Goal: Task Accomplishment & Management: Complete application form

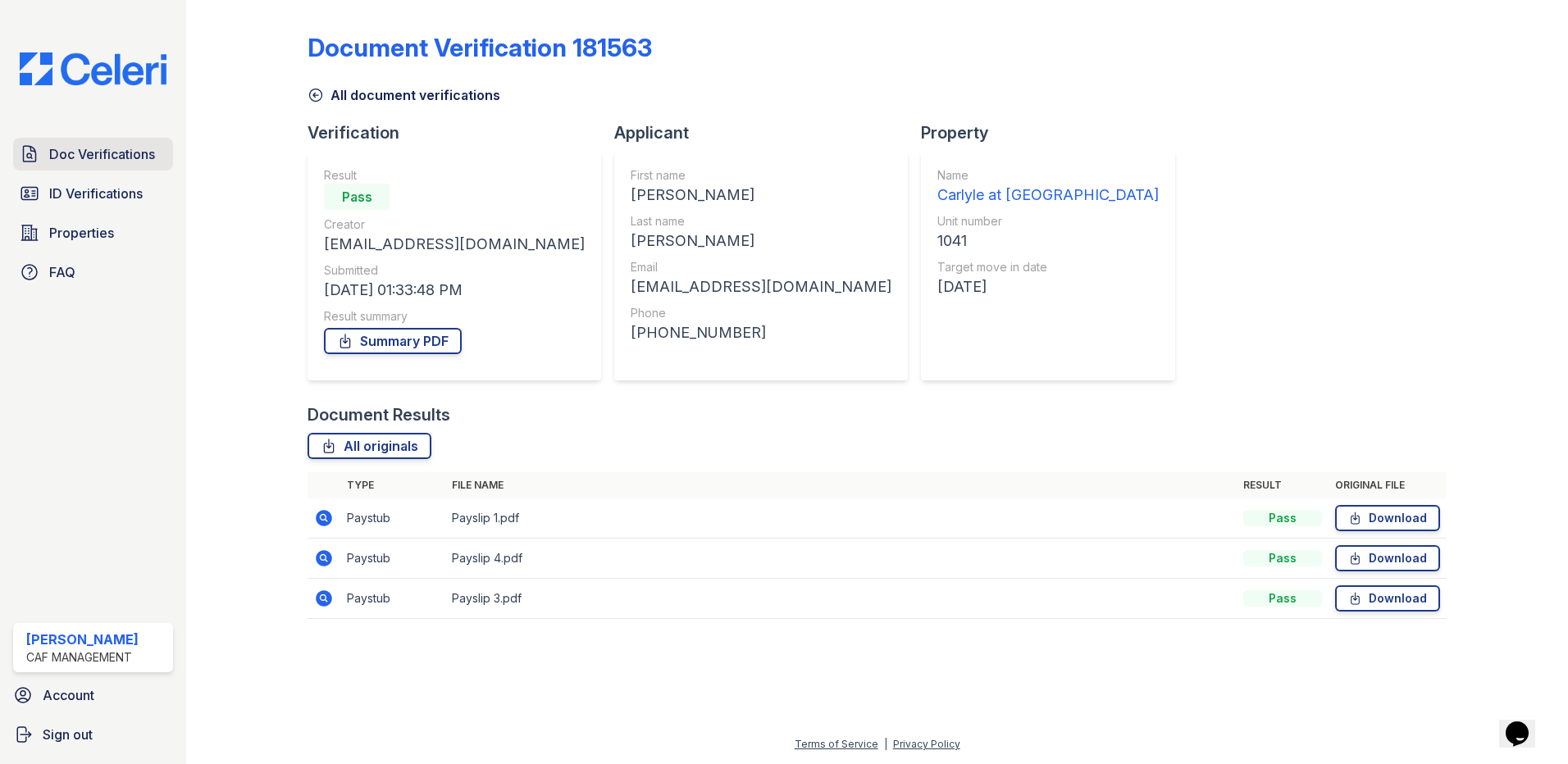
click at [97, 159] on span "Doc Verifications" at bounding box center [102, 155] width 106 height 20
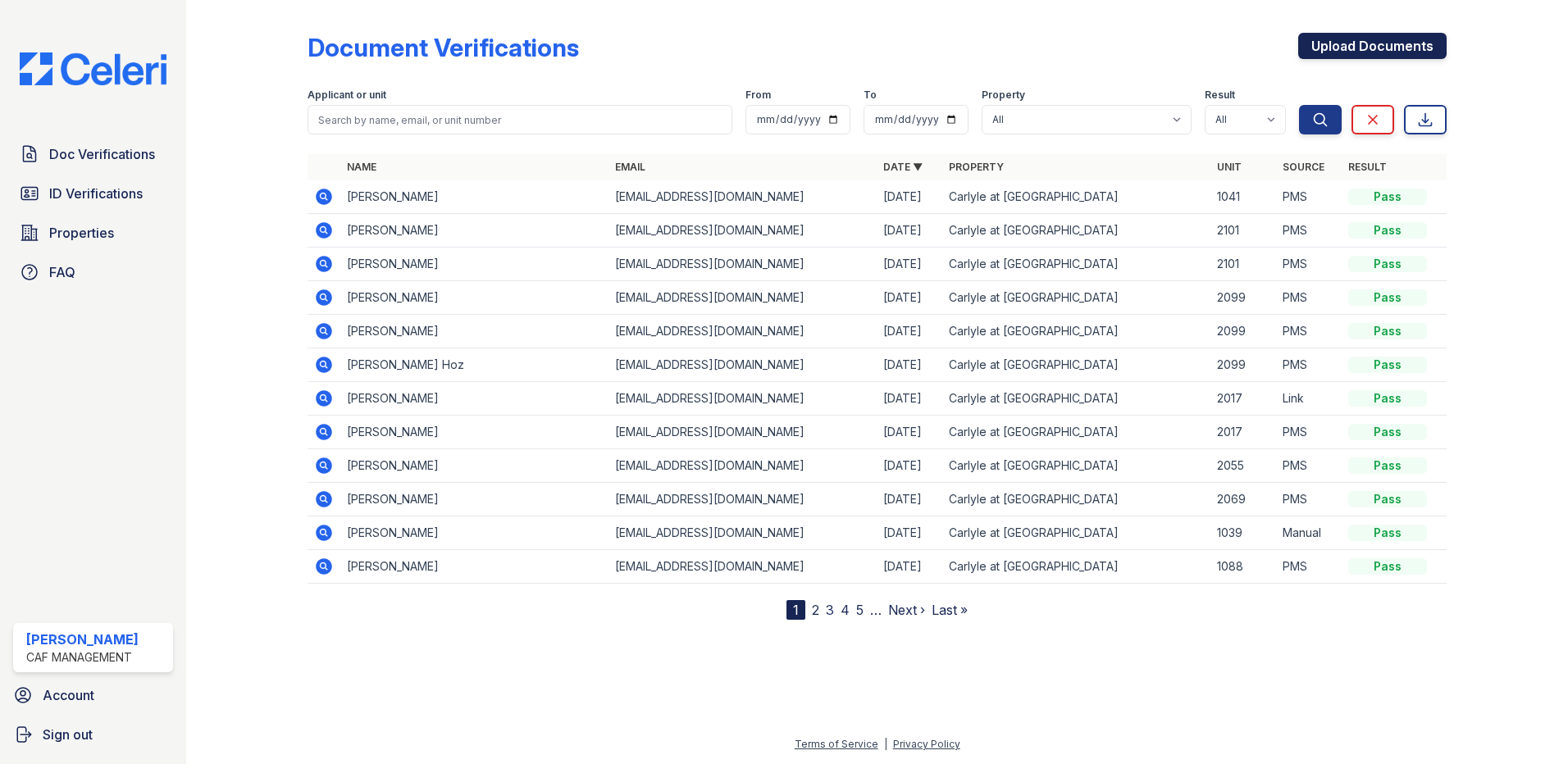
click at [1384, 41] on link "Upload Documents" at bounding box center [1373, 46] width 149 height 26
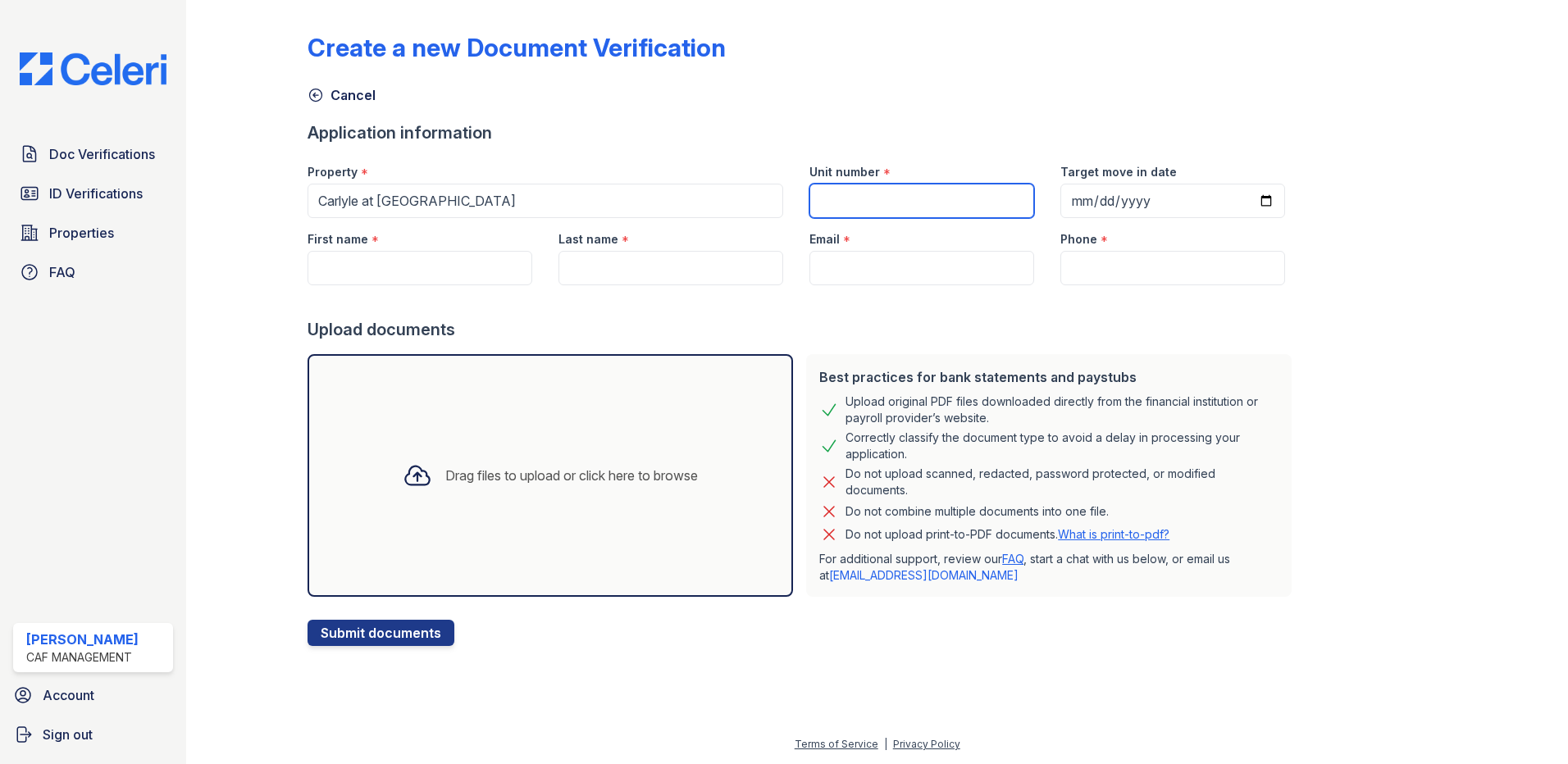
click at [858, 186] on input "Unit number" at bounding box center [922, 200] width 225 height 35
type input "1041"
type input "[DATE]"
type input "[PERSON_NAME]"
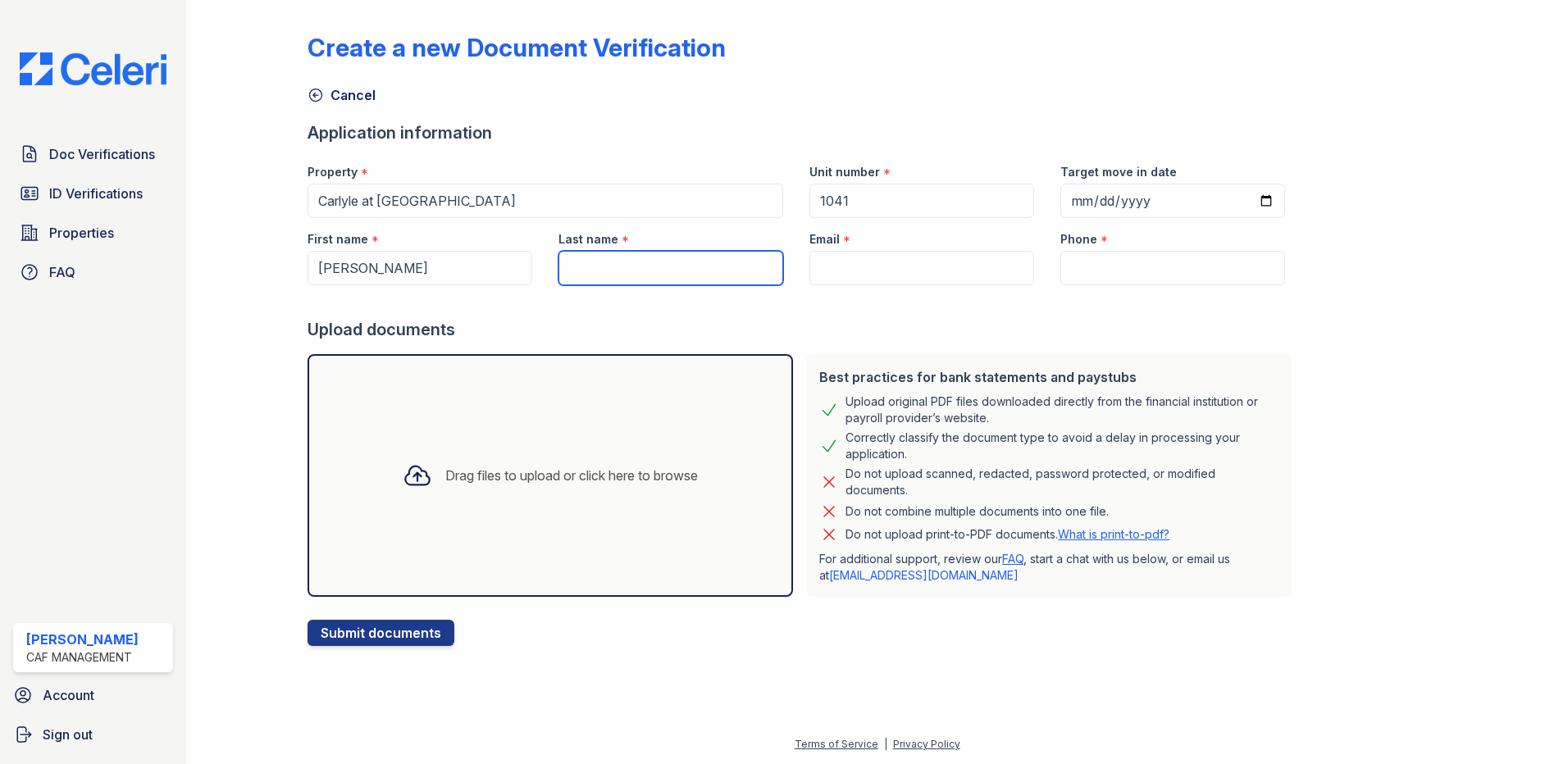
type input "[PERSON_NAME]"
type input "[EMAIL_ADDRESS][DOMAIN_NAME]"
type input "[PHONE_NUMBER]"
click at [484, 497] on div "Drag files to upload or click here to browse" at bounding box center [550, 476] width 321 height 55
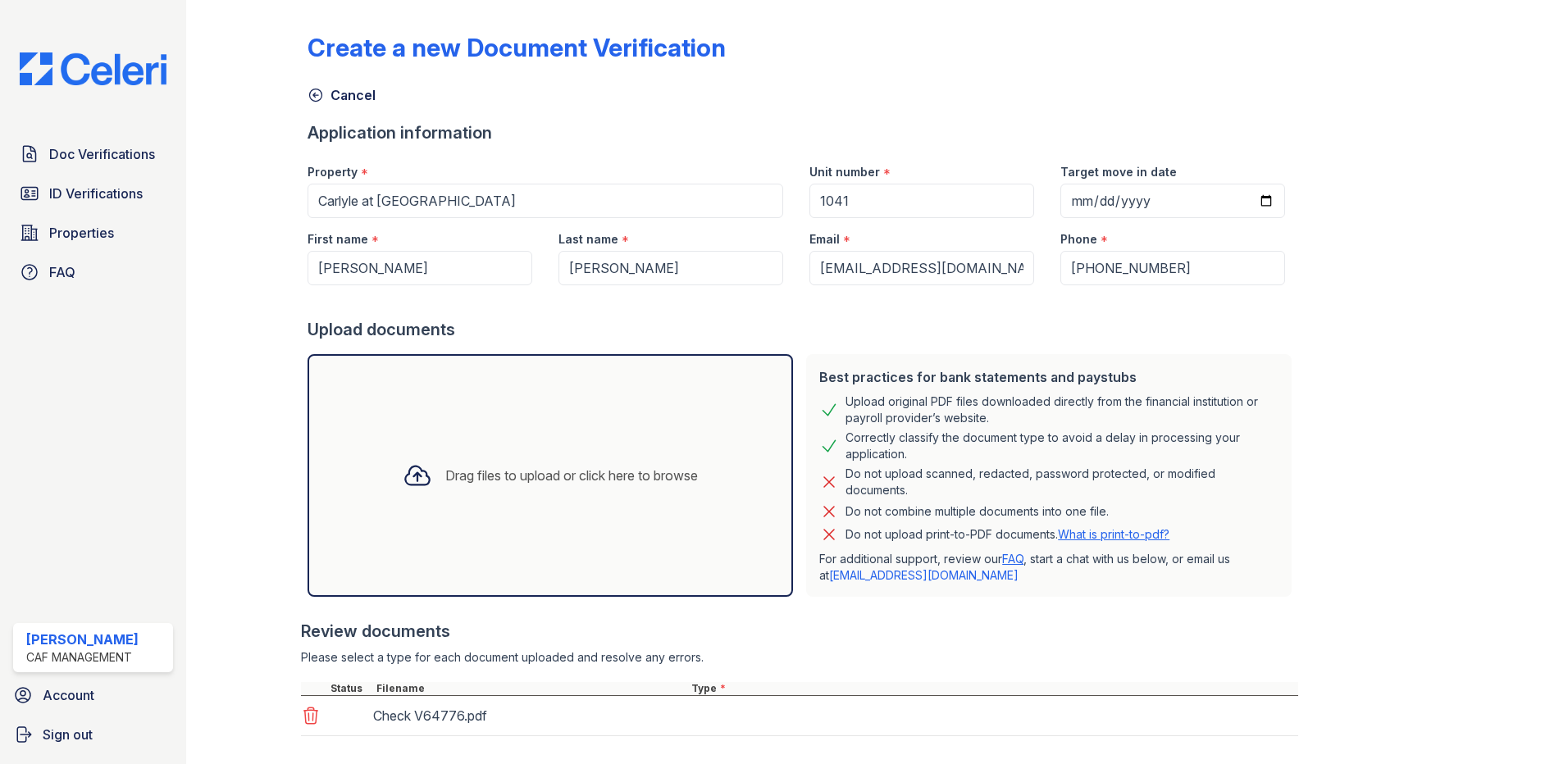
click at [643, 480] on div "Drag files to upload or click here to browse" at bounding box center [571, 476] width 253 height 20
click at [684, 479] on div "Drag files to upload or click here to browse" at bounding box center [571, 476] width 253 height 20
click at [614, 469] on div "Drag files to upload or click here to browse" at bounding box center [571, 476] width 253 height 20
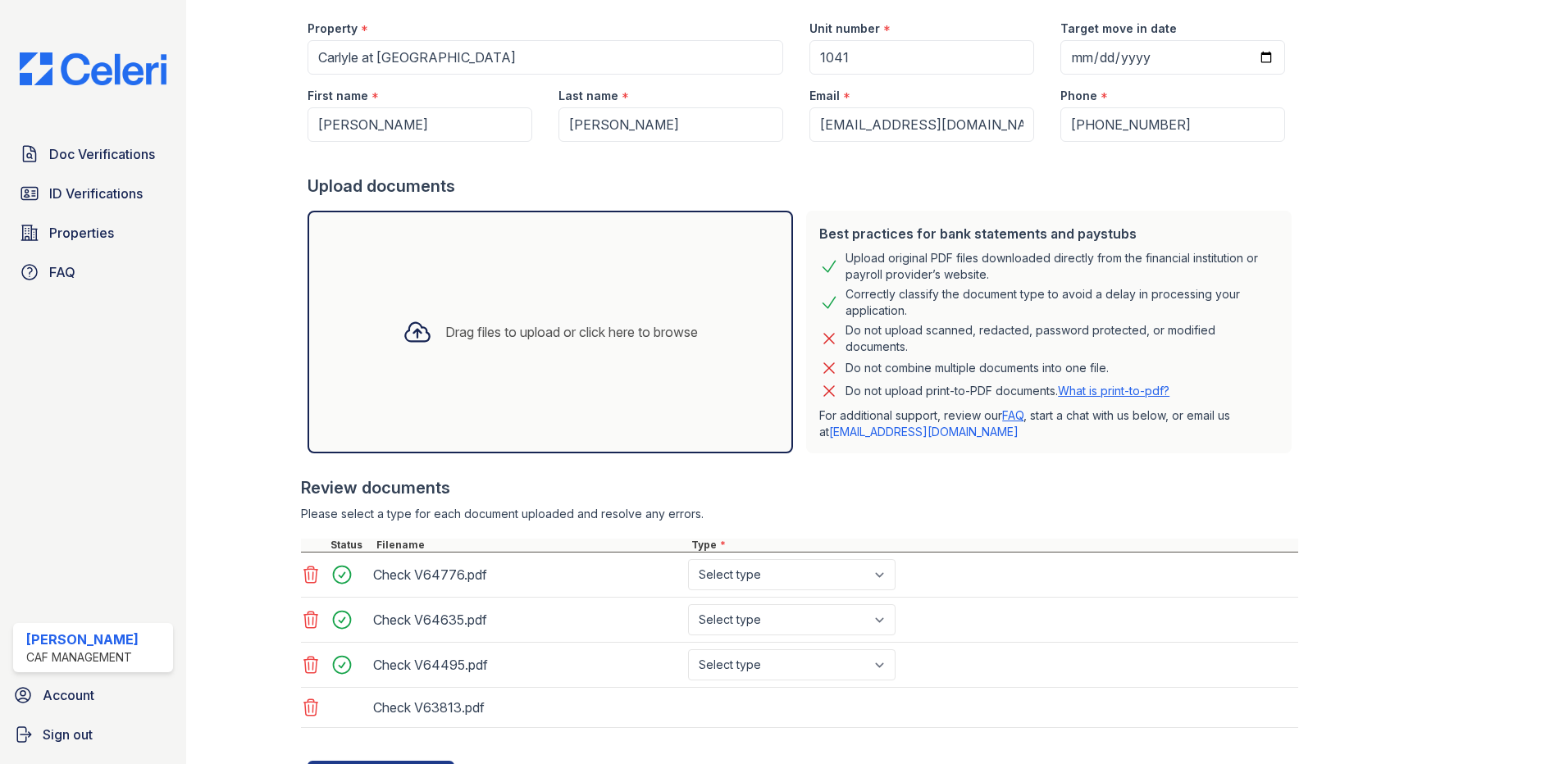
scroll to position [222, 0]
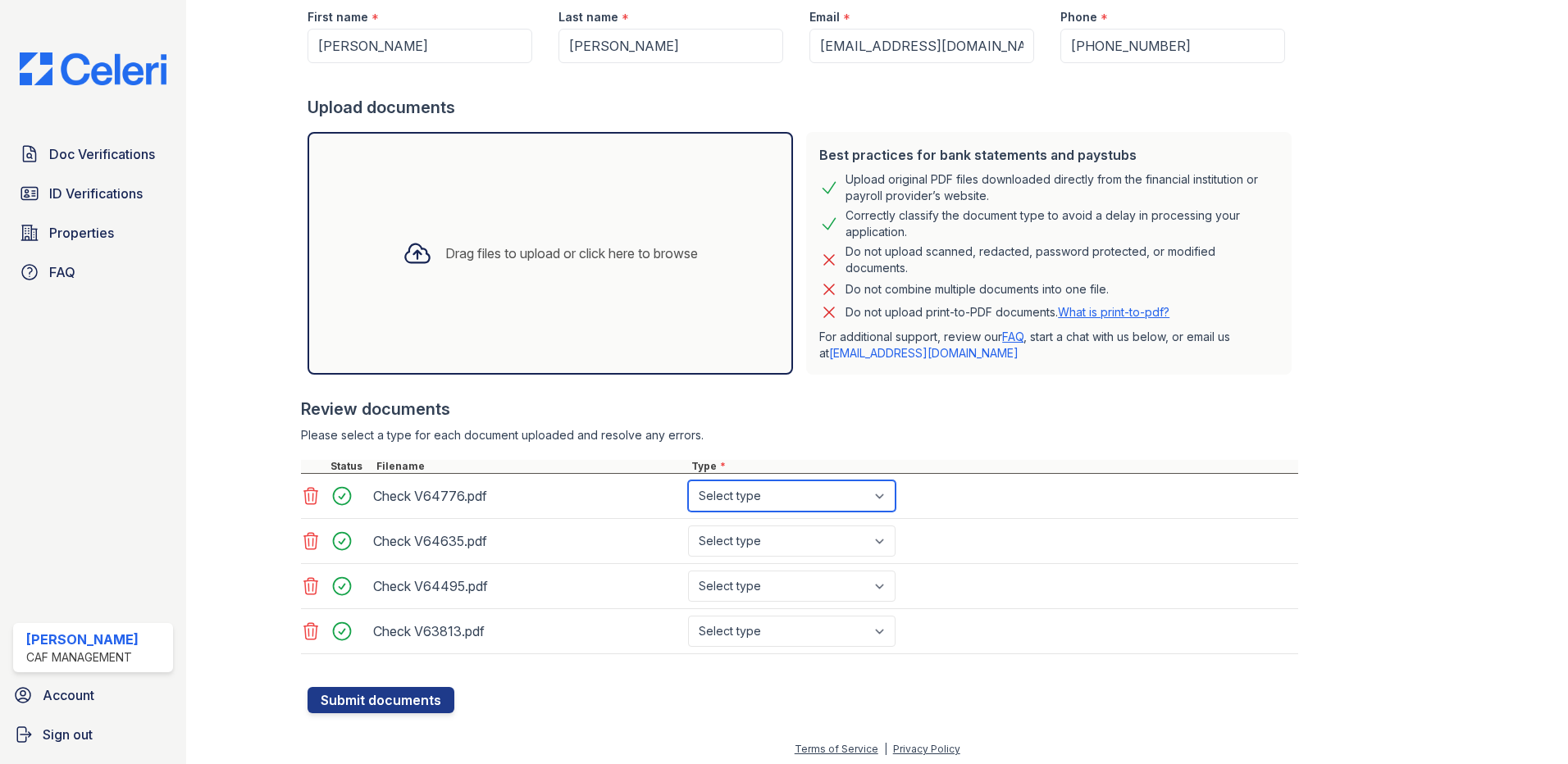
click at [821, 489] on select "Select type Paystub Bank Statement Offer Letter Tax Documents Benefit Award Let…" at bounding box center [791, 495] width 207 height 31
select select "paystub"
click at [688, 481] on select "Select type Paystub Bank Statement Offer Letter Tax Documents Benefit Award Let…" at bounding box center [791, 495] width 207 height 31
click at [807, 548] on select "Select type Paystub Bank Statement Offer Letter Tax Documents Benefit Award Let…" at bounding box center [791, 541] width 207 height 31
select select "paystub"
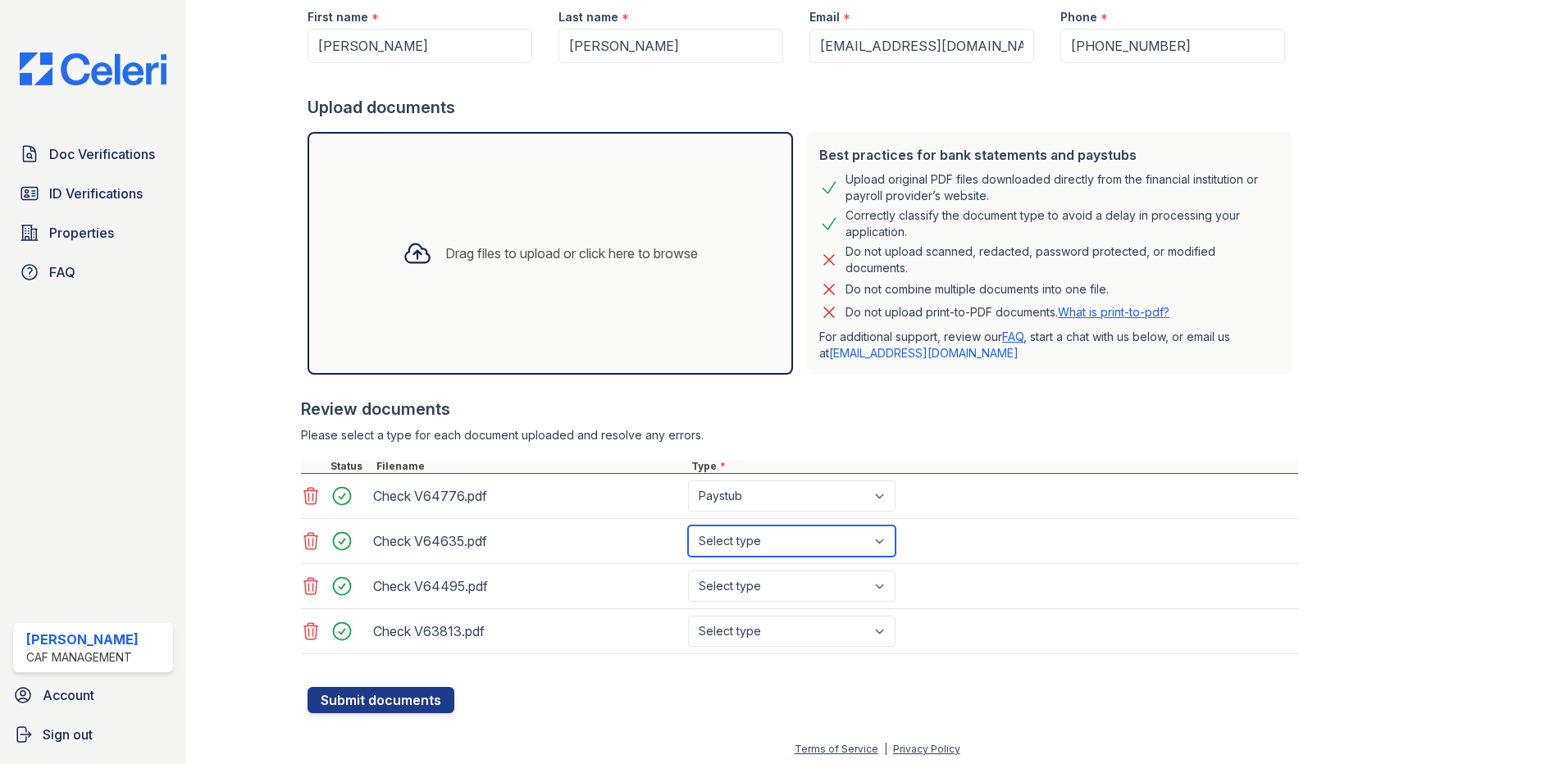
click at [688, 526] on select "Select type Paystub Bank Statement Offer Letter Tax Documents Benefit Award Let…" at bounding box center [791, 541] width 207 height 31
click at [793, 578] on select "Select type Paystub Bank Statement Offer Letter Tax Documents Benefit Award Let…" at bounding box center [791, 586] width 207 height 31
select select "paystub"
click at [688, 571] on select "Select type Paystub Bank Statement Offer Letter Tax Documents Benefit Award Let…" at bounding box center [791, 586] width 207 height 31
click at [782, 620] on select "Select type Paystub Bank Statement Offer Letter Tax Documents Benefit Award Let…" at bounding box center [791, 631] width 207 height 31
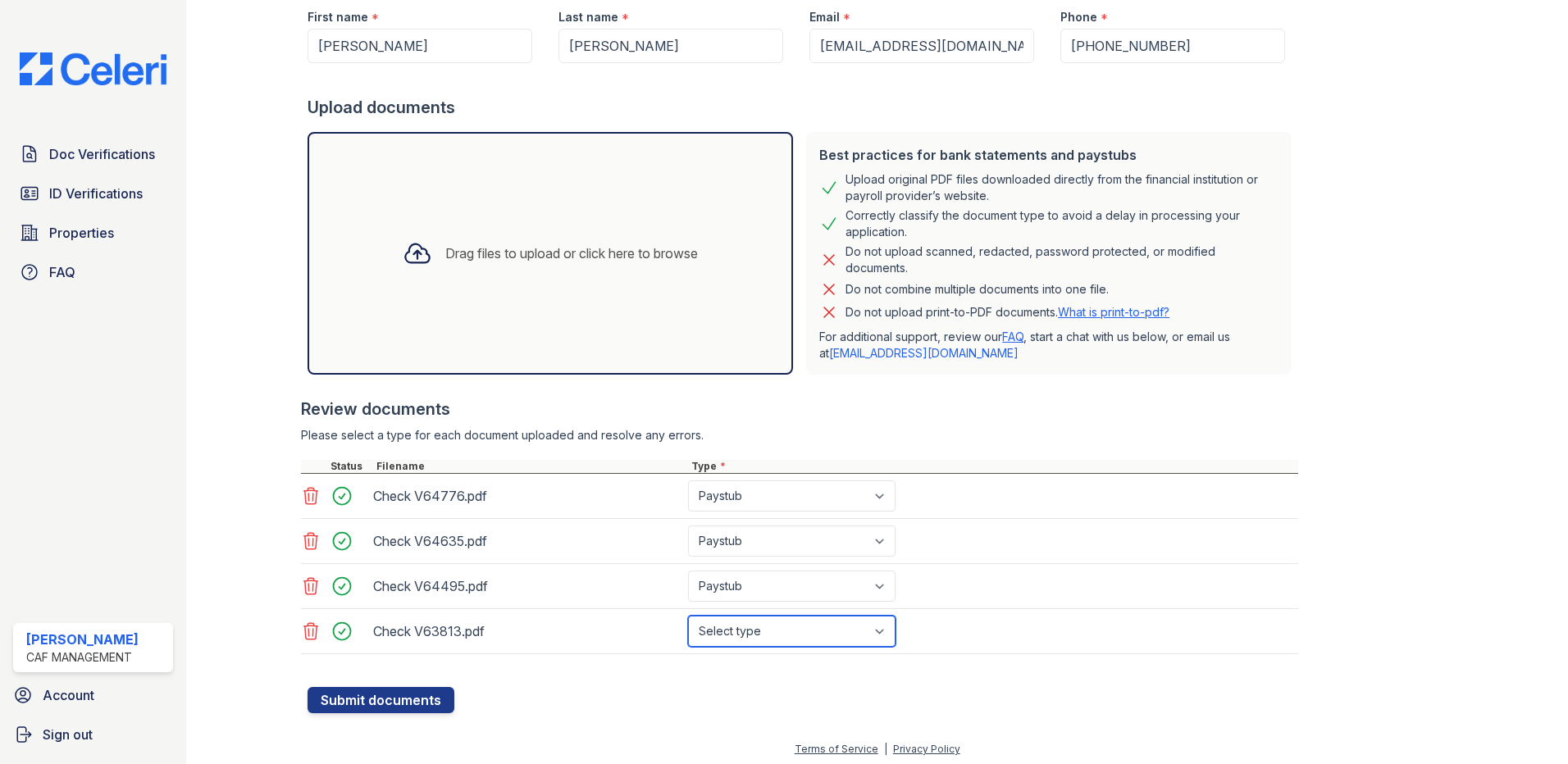
select select "paystub"
click at [688, 616] on select "Select type Paystub Bank Statement Offer Letter Tax Documents Benefit Award Let…" at bounding box center [791, 631] width 207 height 31
click at [421, 702] on button "Submit documents" at bounding box center [381, 701] width 147 height 26
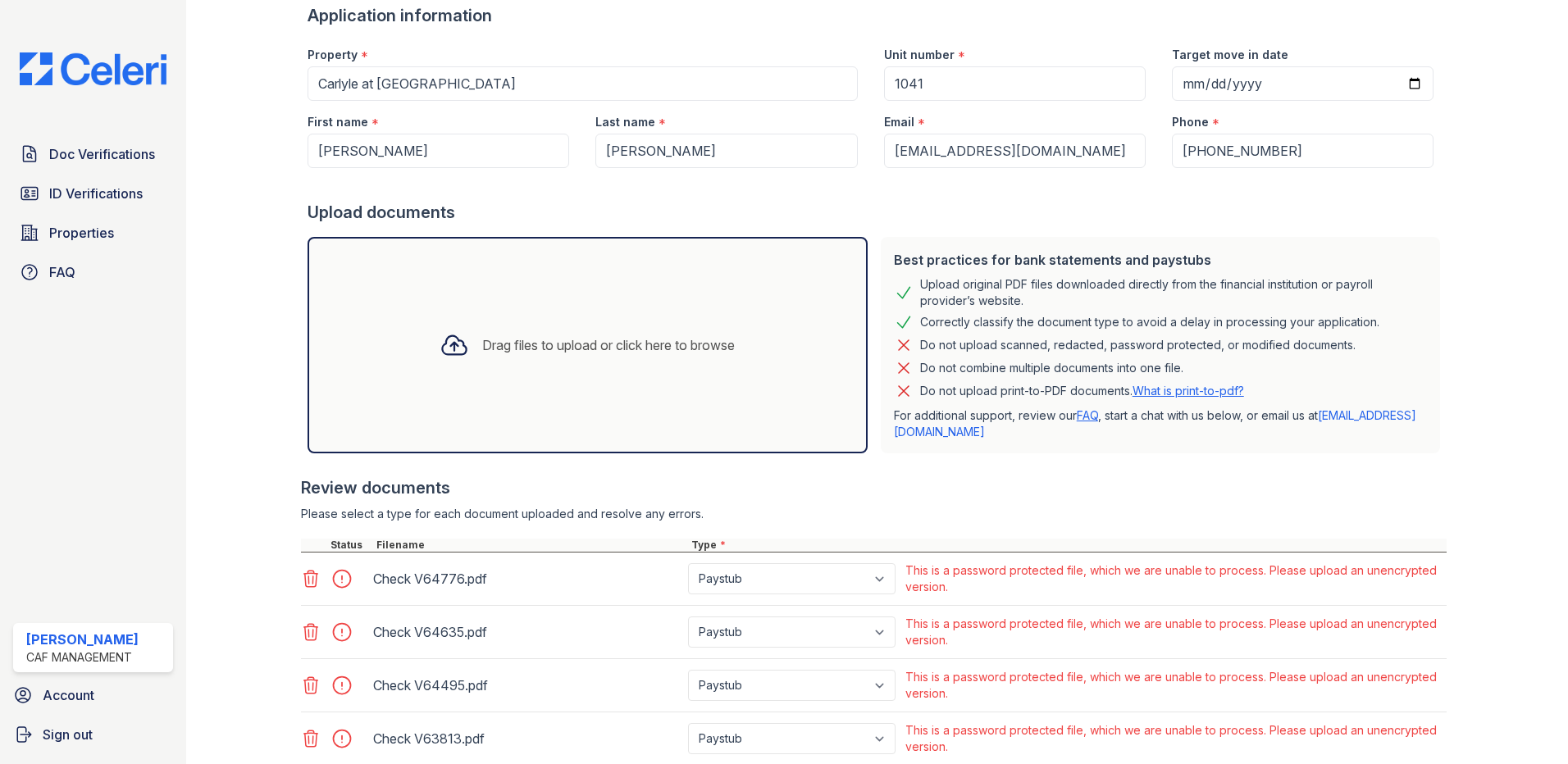
scroll to position [164, 0]
click at [56, 151] on span "Doc Verifications" at bounding box center [102, 155] width 106 height 20
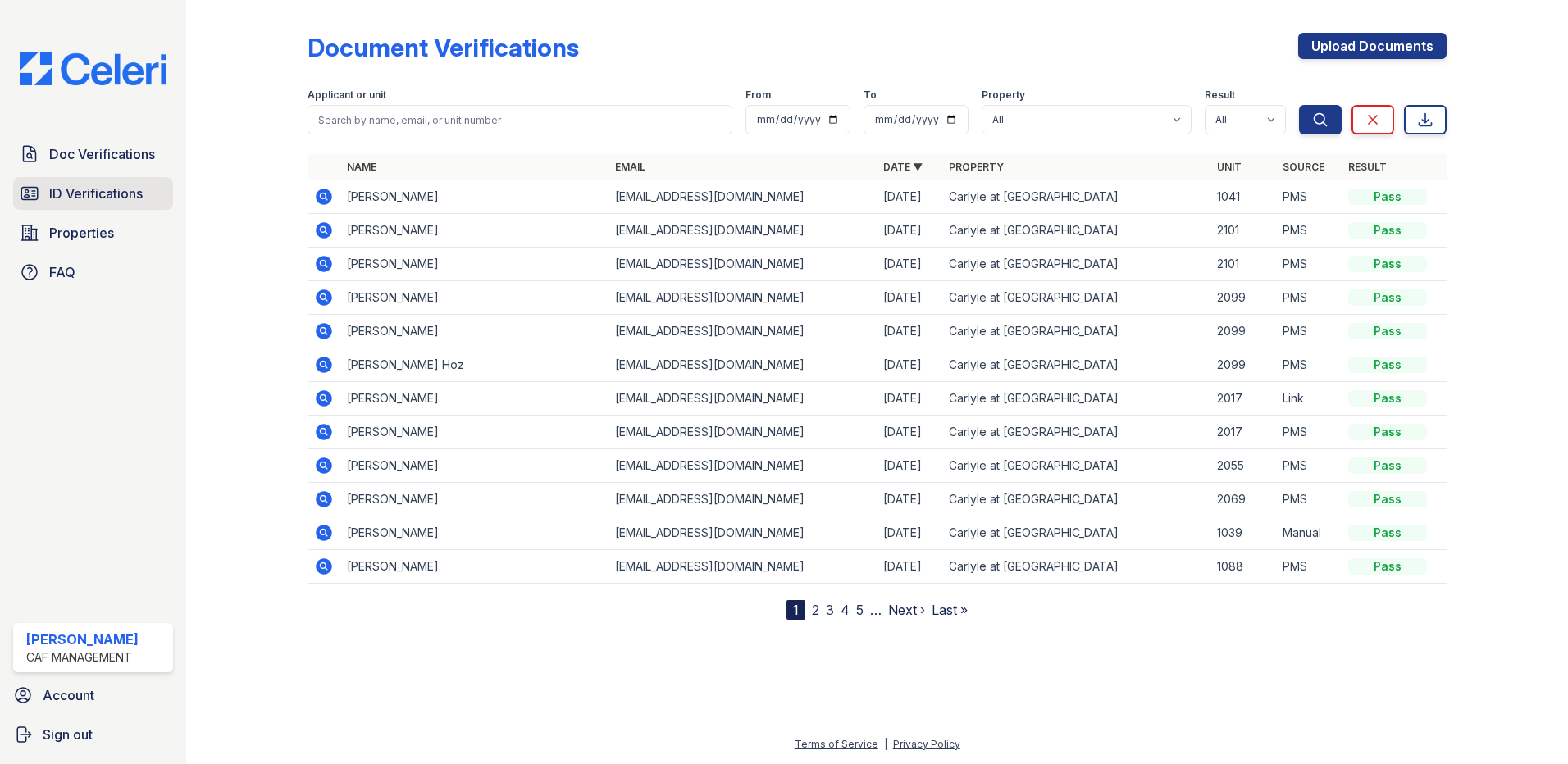
click at [122, 198] on span "ID Verifications" at bounding box center [96, 193] width 93 height 20
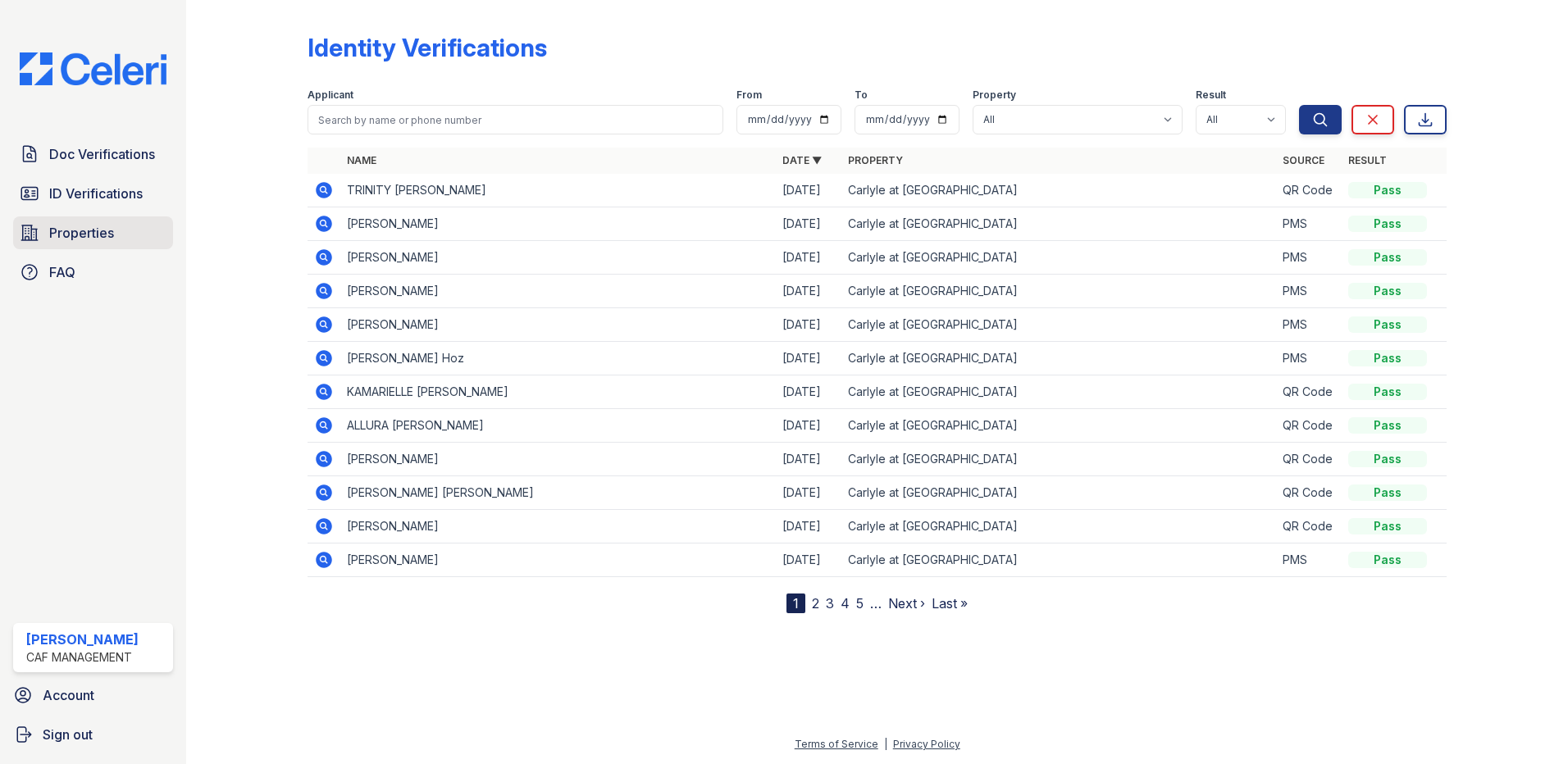
click at [92, 238] on span "Properties" at bounding box center [81, 233] width 64 height 20
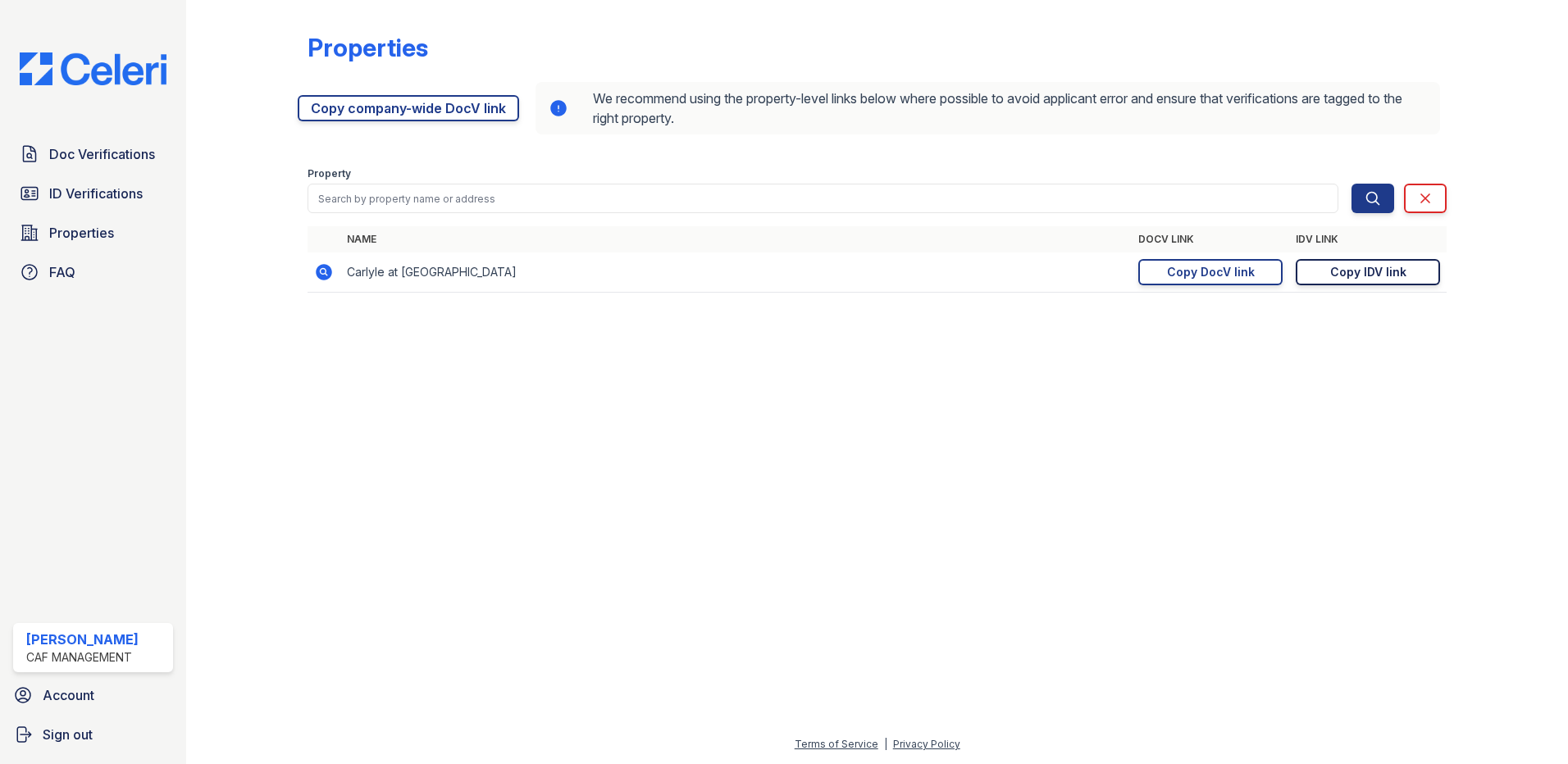
click at [1415, 263] on link "Copy IDV link Copy link" at bounding box center [1369, 273] width 145 height 26
